Goal: Book appointment/travel/reservation

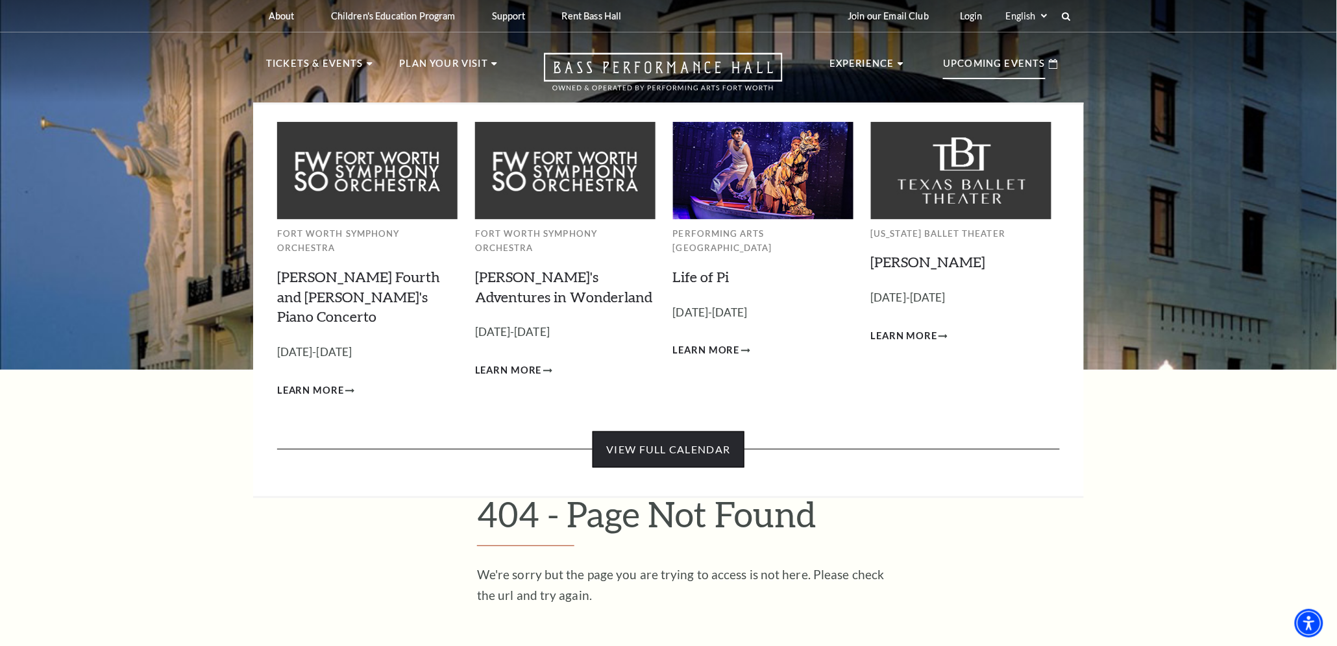
click at [672, 432] on link "View Full Calendar" at bounding box center [668, 450] width 151 height 36
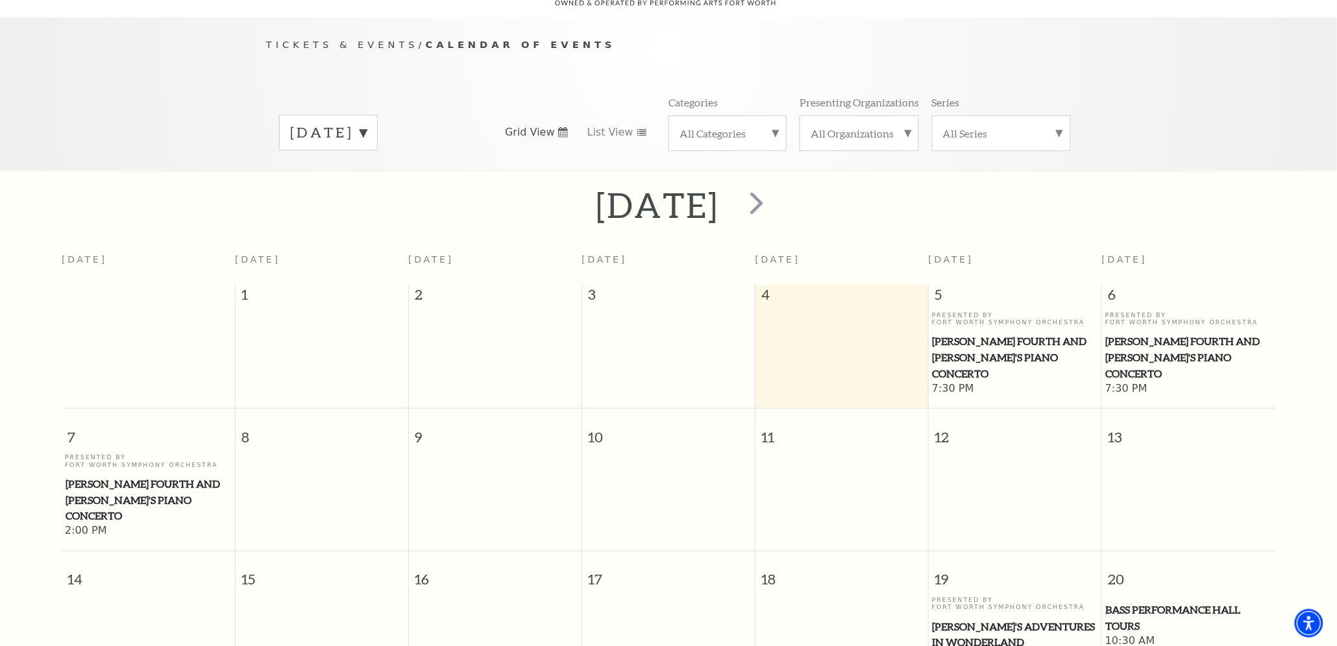
scroll to position [114, 0]
click at [367, 122] on label "[DATE]" at bounding box center [328, 132] width 77 height 20
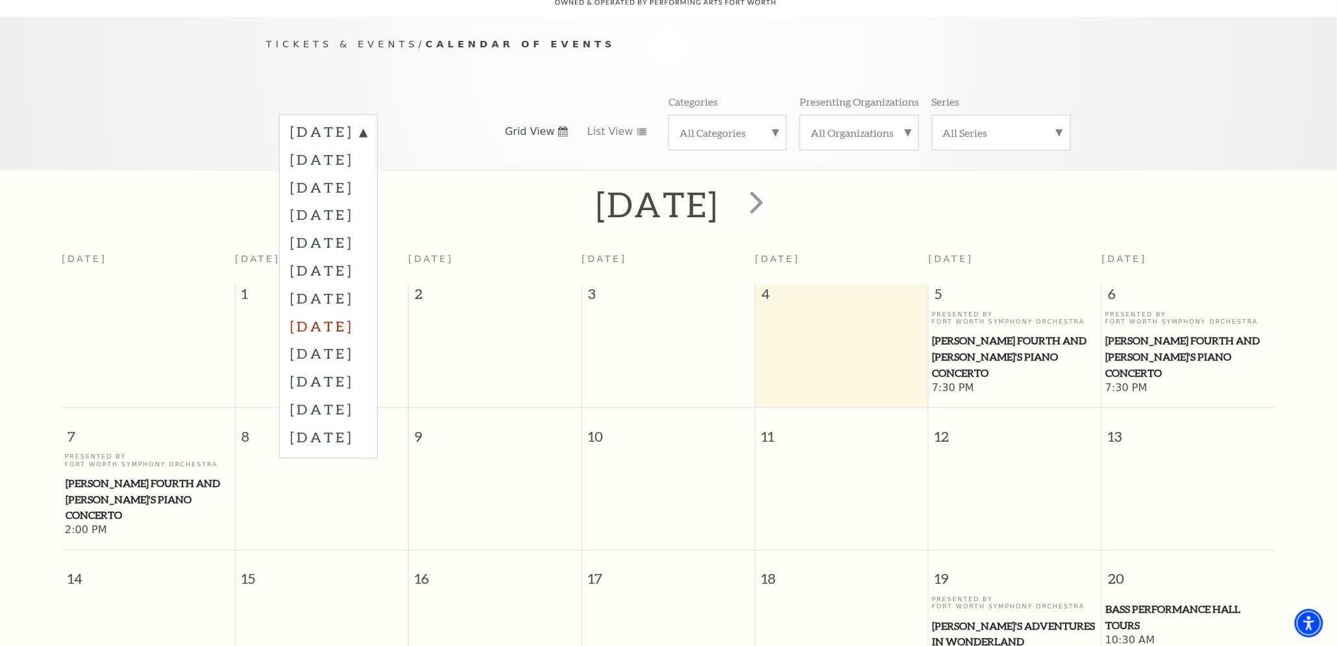
click at [343, 312] on label "April 2026" at bounding box center [328, 326] width 77 height 28
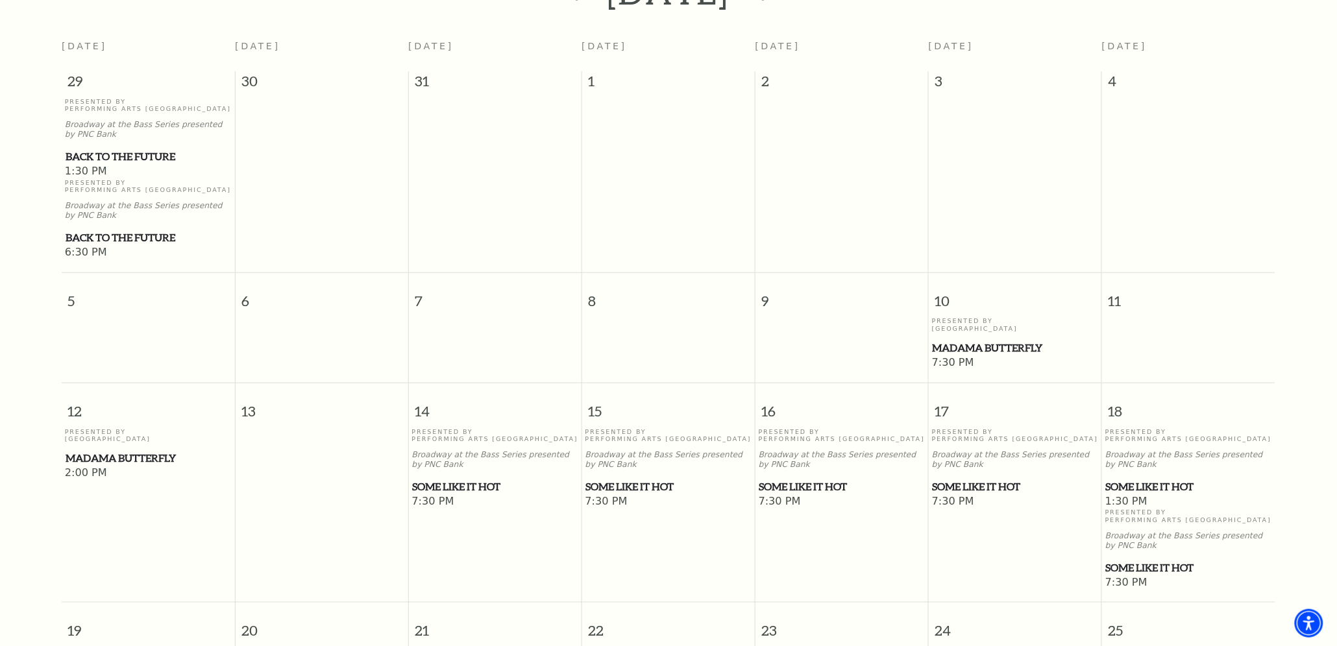
scroll to position [349, 0]
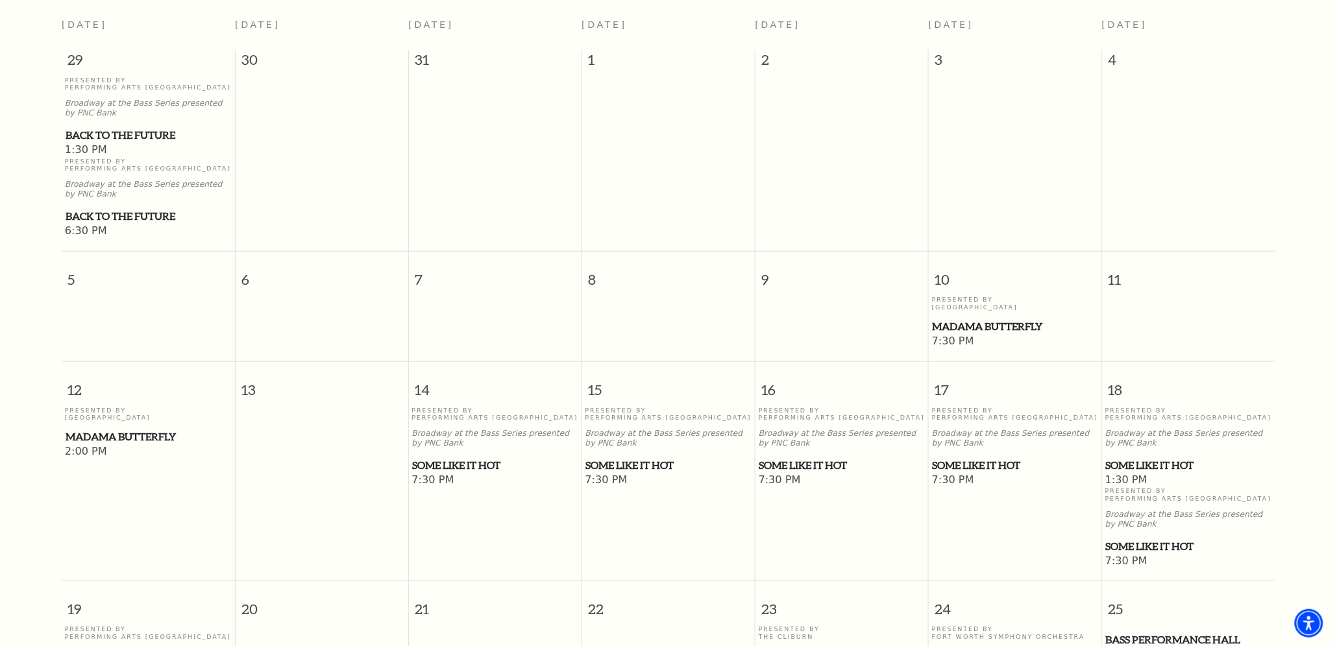
click at [624, 458] on span "Some Like It Hot" at bounding box center [669, 466] width 166 height 16
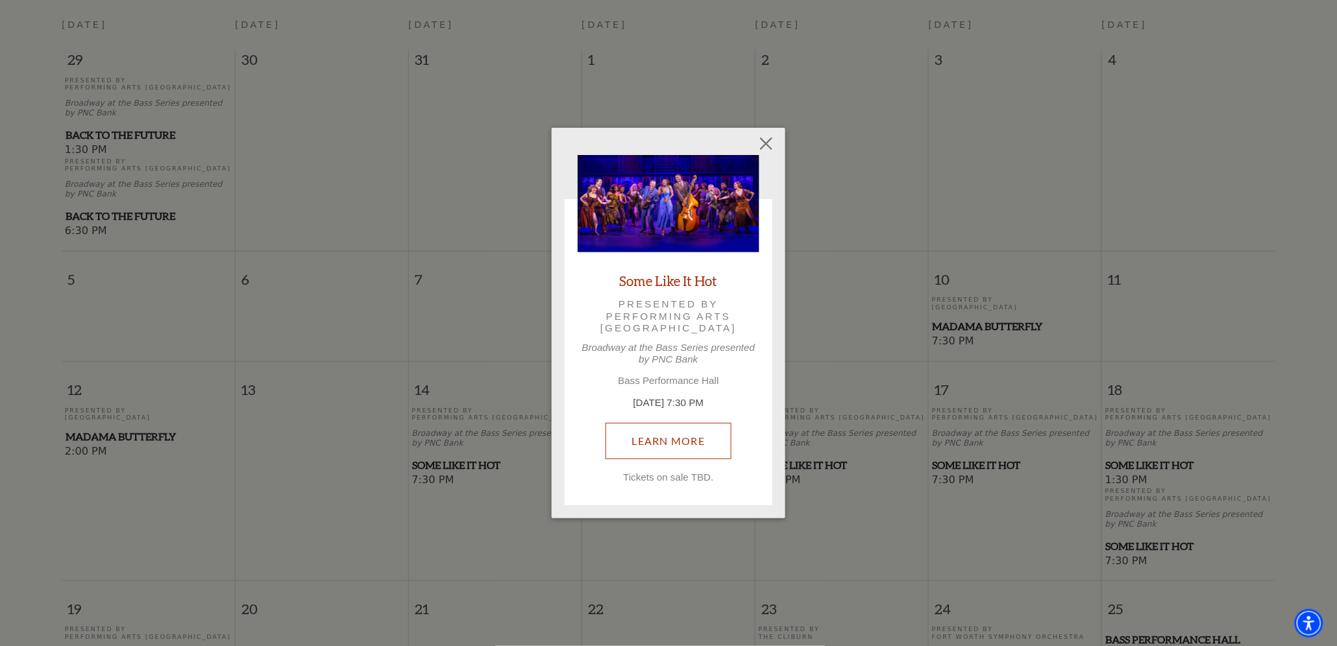
click at [659, 441] on link "Learn More" at bounding box center [669, 441] width 127 height 36
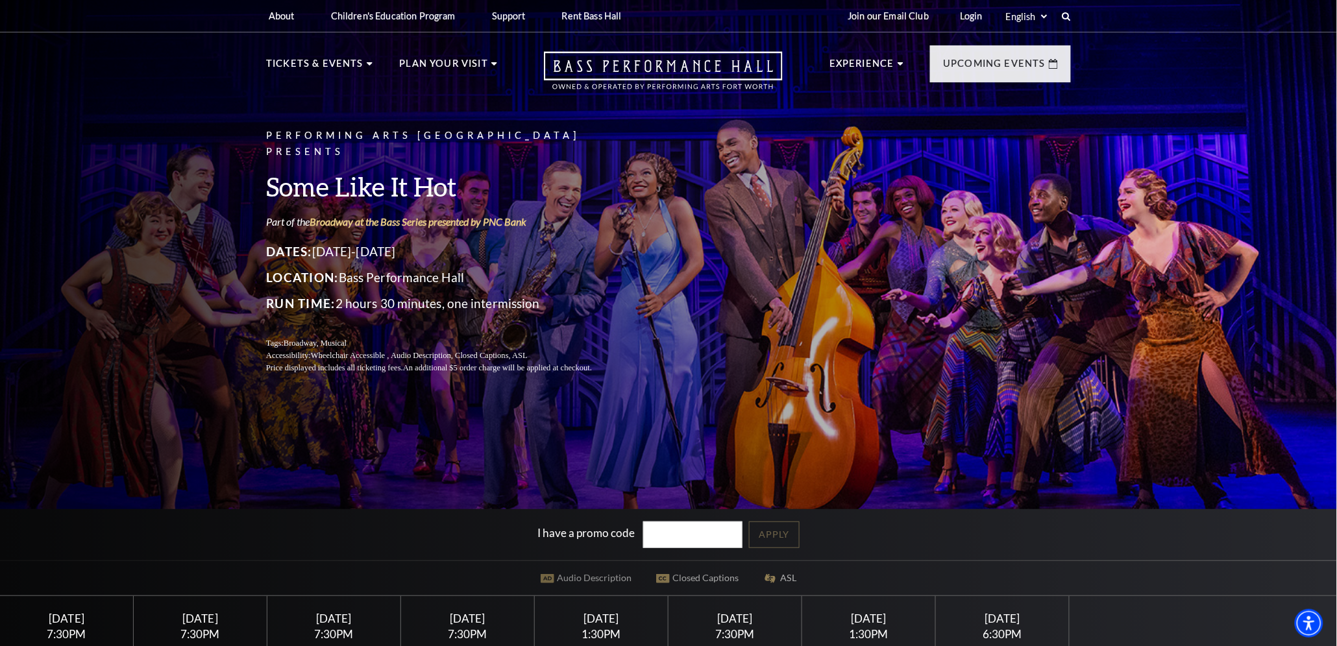
click at [606, 618] on div "Saturday April 18" at bounding box center [601, 619] width 103 height 14
